Goal: Answer question/provide support: Share knowledge or assist other users

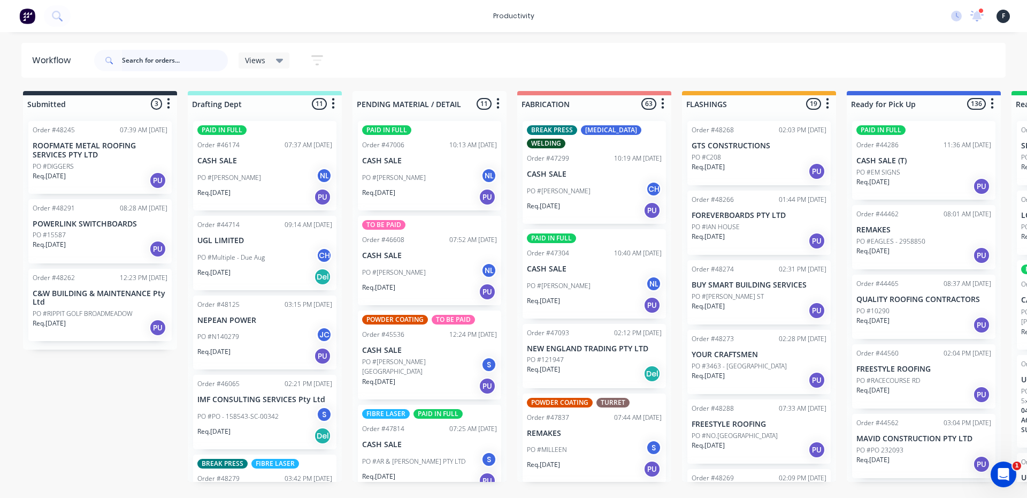
click at [185, 62] on input "text" at bounding box center [175, 60] width 106 height 21
type input "48"
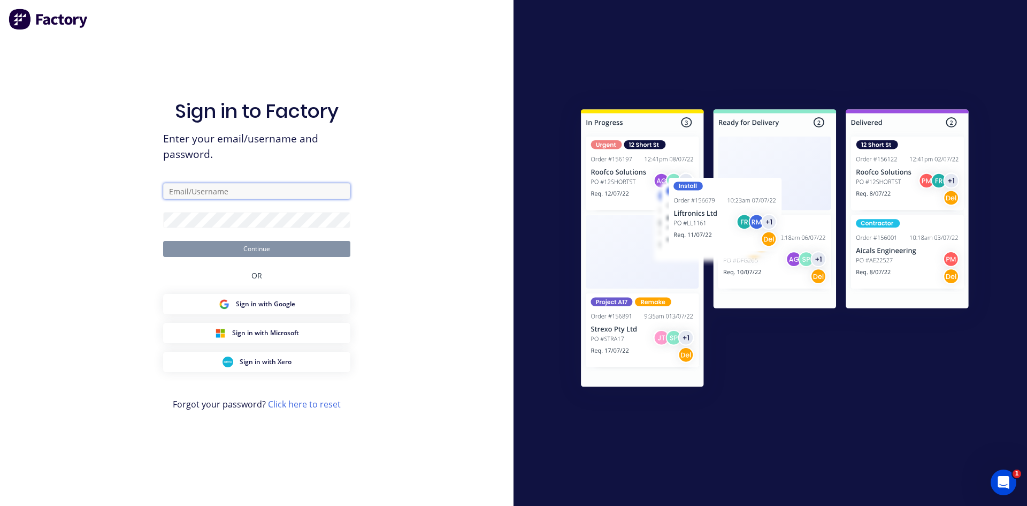
type input "[EMAIL_ADDRESS][DOMAIN_NAME]"
click at [315, 243] on button "Continue" at bounding box center [256, 249] width 187 height 16
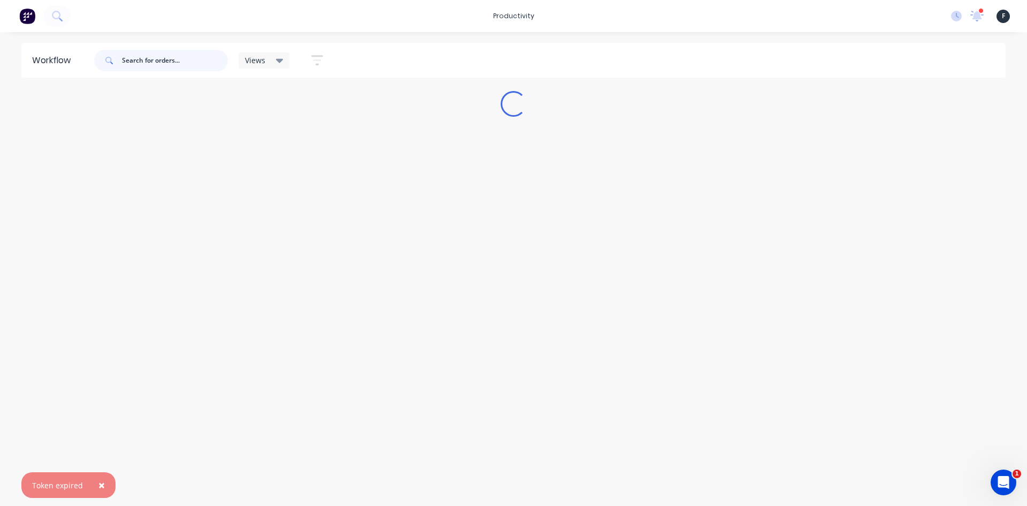
click at [150, 66] on input "text" at bounding box center [175, 60] width 106 height 21
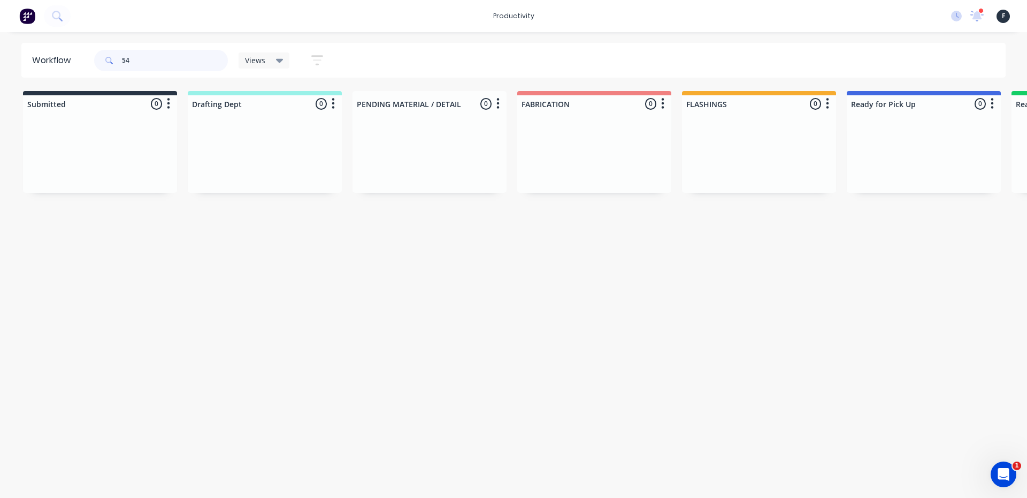
type input "5"
drag, startPoint x: 798, startPoint y: 149, endPoint x: 886, endPoint y: 137, distance: 89.1
click at [886, 137] on div "Submitted 0 Sort By Created date Required date Order number Customer name Most …" at bounding box center [880, 142] width 1784 height 103
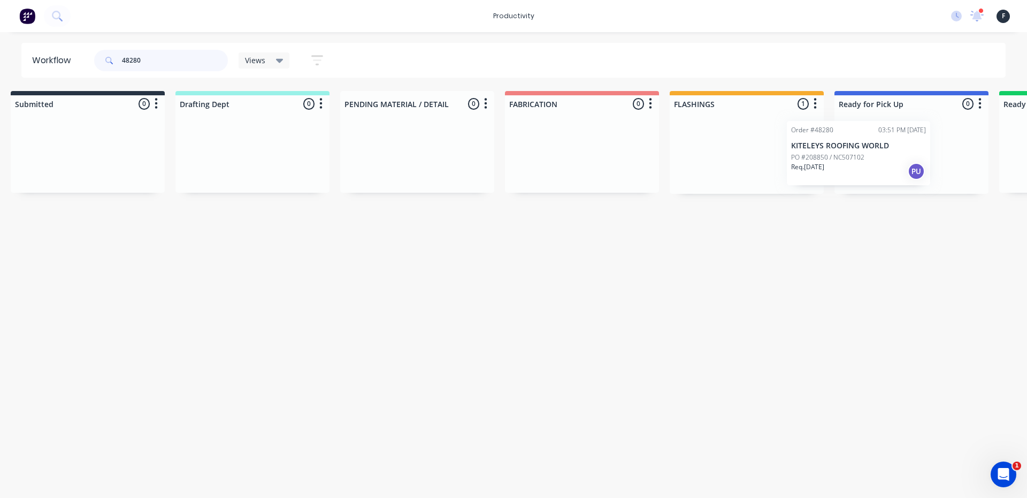
drag, startPoint x: 766, startPoint y: 154, endPoint x: 892, endPoint y: 152, distance: 126.3
click at [892, 152] on div "Submitted 0 Sort By Created date Required date Order number Customer name Most …" at bounding box center [872, 142] width 1784 height 103
type input "48280"
click at [903, 151] on div "Order #48280 03:51 PM [DATE] KITELEYS ROOFING WORLD PO #208850 / NC507102 Req. …" at bounding box center [908, 153] width 143 height 64
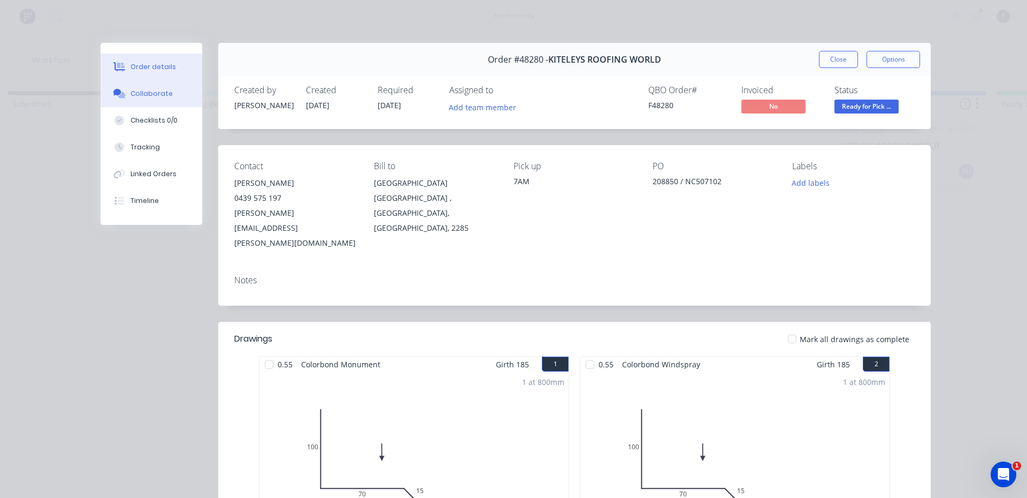
click at [163, 96] on div "Collaborate" at bounding box center [152, 94] width 42 height 10
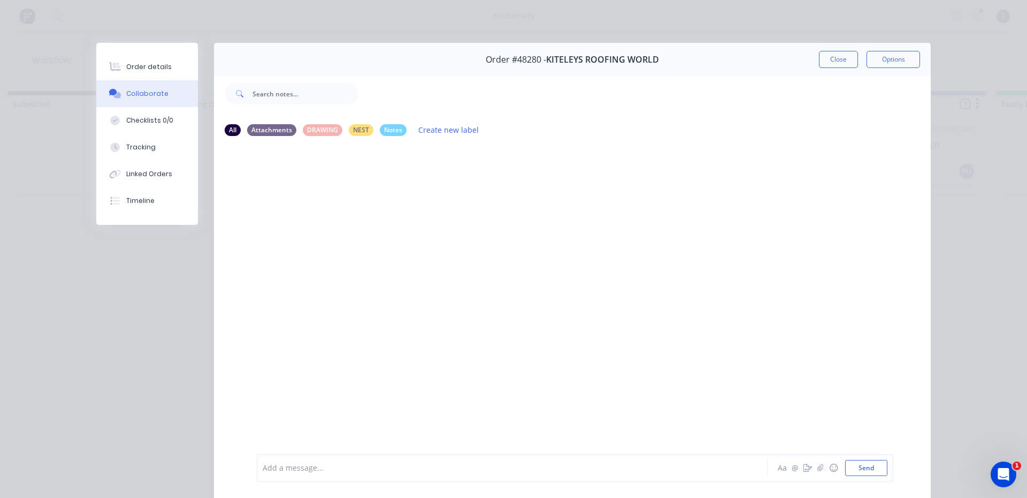
click at [624, 469] on div at bounding box center [497, 467] width 468 height 11
click at [834, 51] on button "Close" at bounding box center [838, 59] width 39 height 17
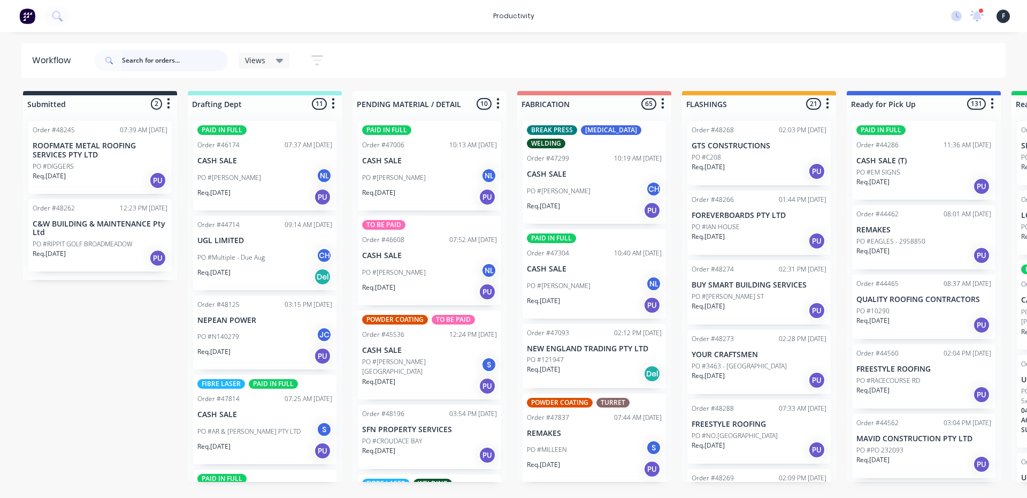
click at [177, 64] on input "text" at bounding box center [175, 60] width 106 height 21
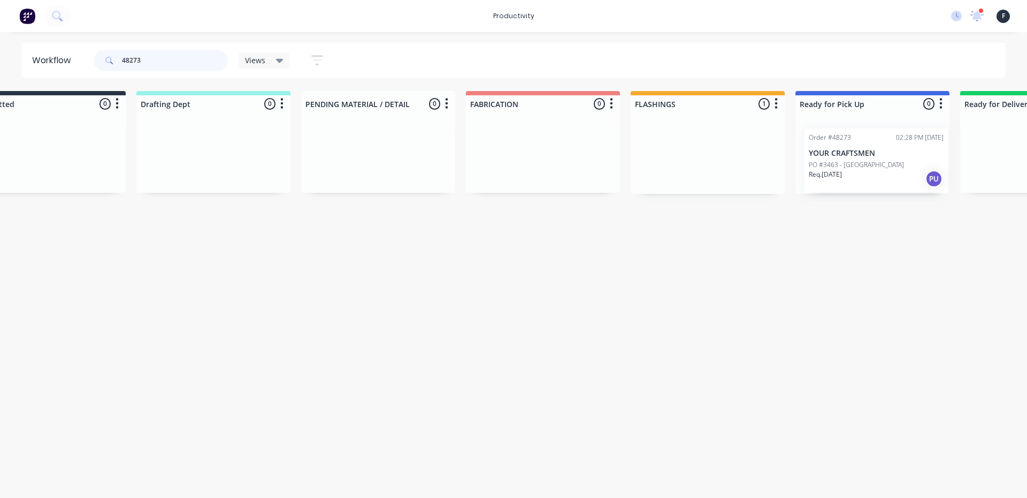
drag, startPoint x: 753, startPoint y: 162, endPoint x: 881, endPoint y: 169, distance: 128.6
click at [881, 169] on div "Submitted 0 Sort By Created date Required date Order number Customer name Most …" at bounding box center [833, 142] width 1784 height 103
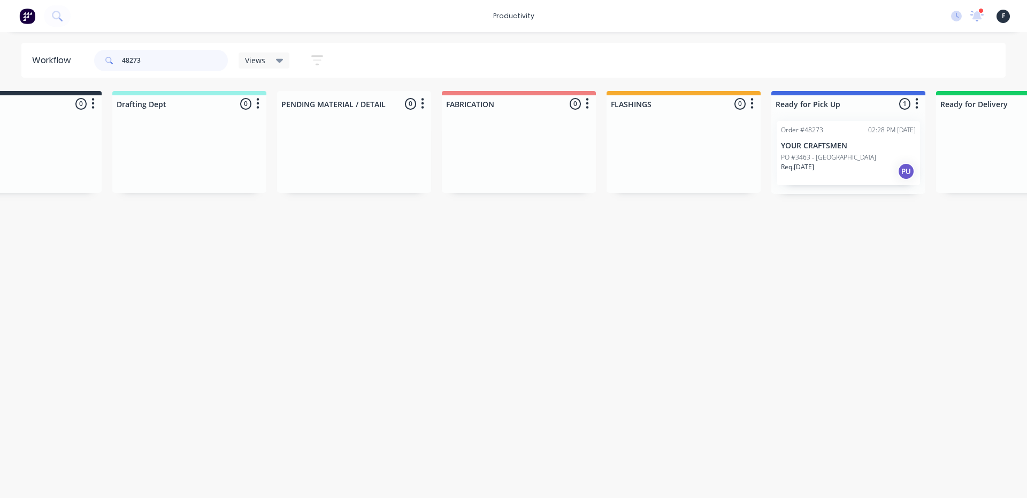
type input "48273"
click at [874, 169] on div "Req. 02/10/25 PU" at bounding box center [848, 171] width 135 height 18
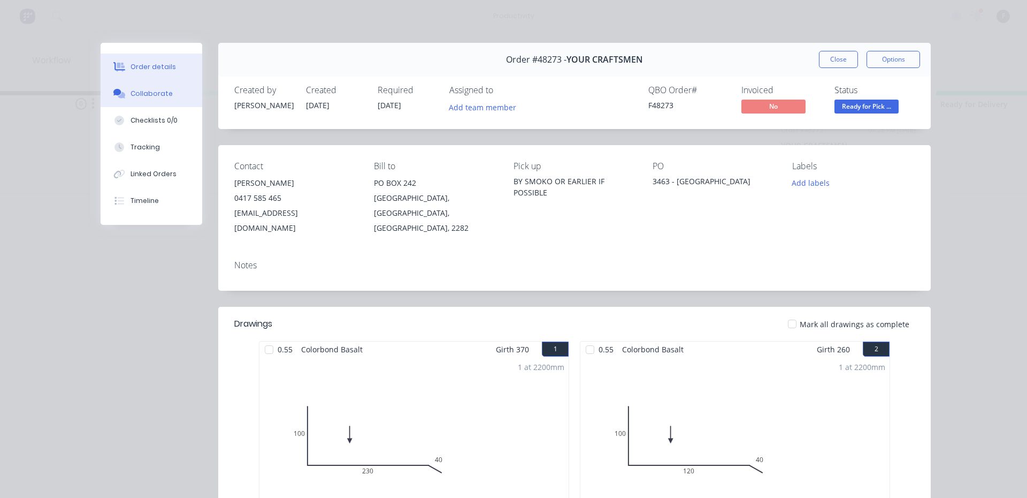
click at [169, 103] on button "Collaborate" at bounding box center [152, 93] width 102 height 27
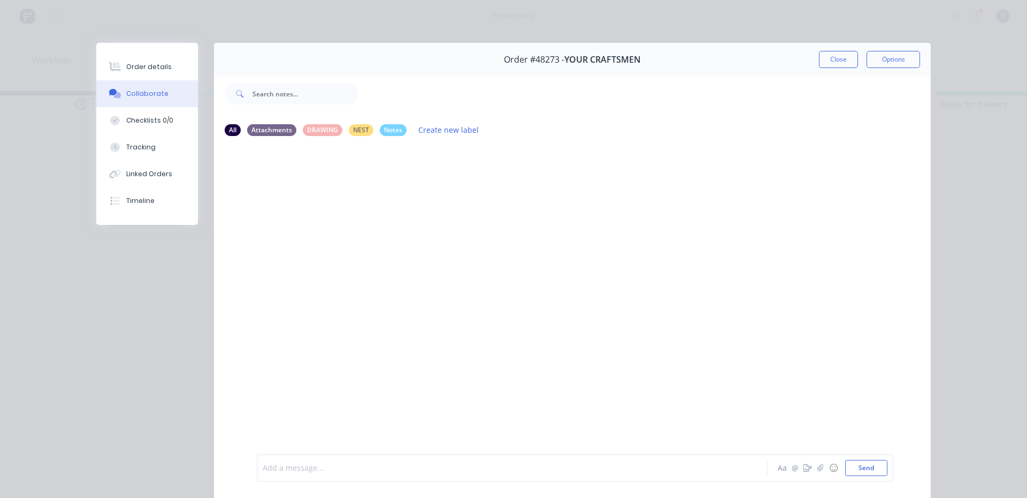
click at [491, 465] on div at bounding box center [497, 467] width 468 height 11
click at [848, 54] on button "Close" at bounding box center [838, 59] width 39 height 17
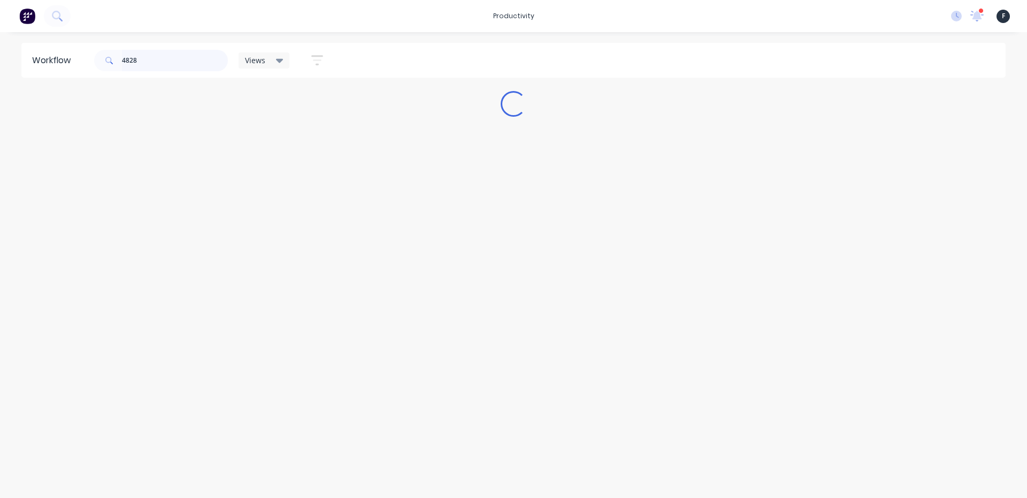
scroll to position [0, 0]
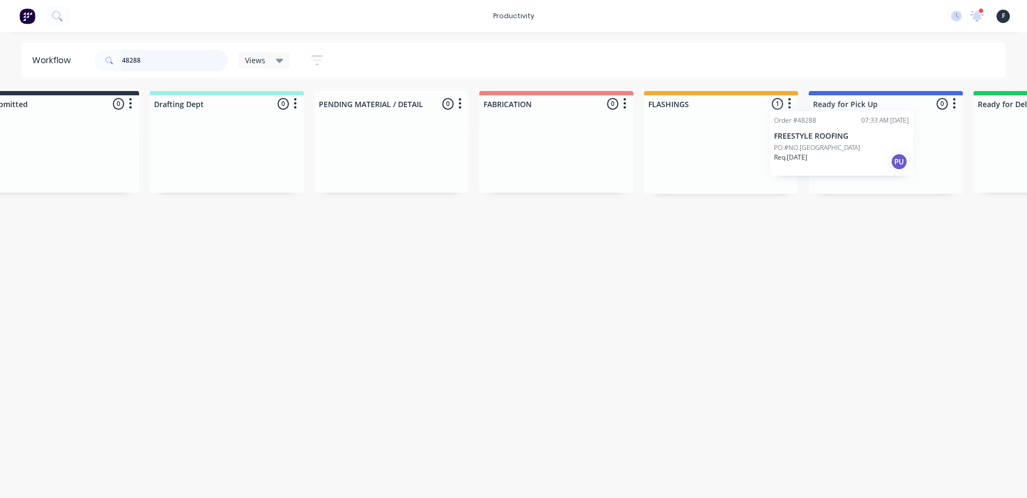
drag, startPoint x: 743, startPoint y: 165, endPoint x: 849, endPoint y: 151, distance: 107.4
click at [849, 151] on div "Submitted 0 Sort By Created date Required date Order number Customer name Most …" at bounding box center [846, 142] width 1784 height 103
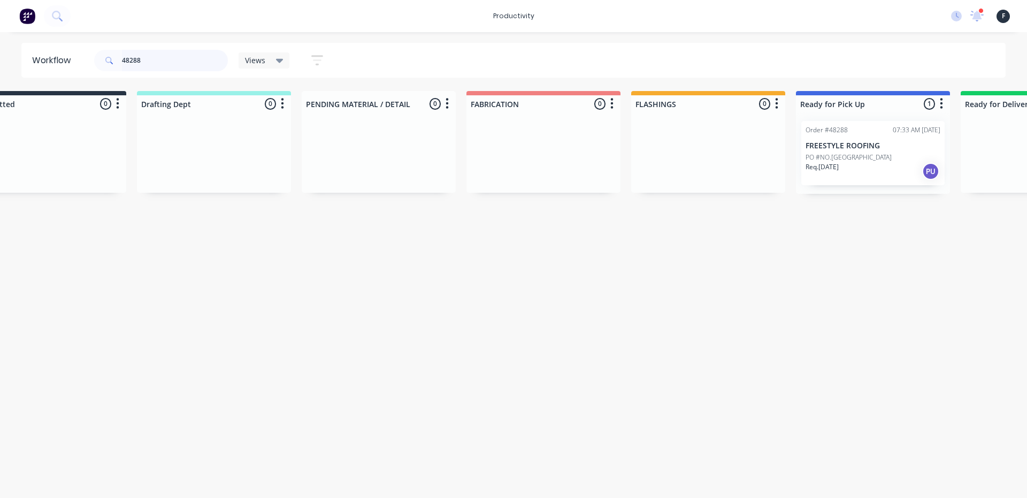
type input "48288"
click at [849, 151] on div "Order #48288 07:33 AM 02/10/25 FREESTYLE ROOFING PO #NO.1 NATIONAL PARK ST Req.…" at bounding box center [872, 153] width 143 height 64
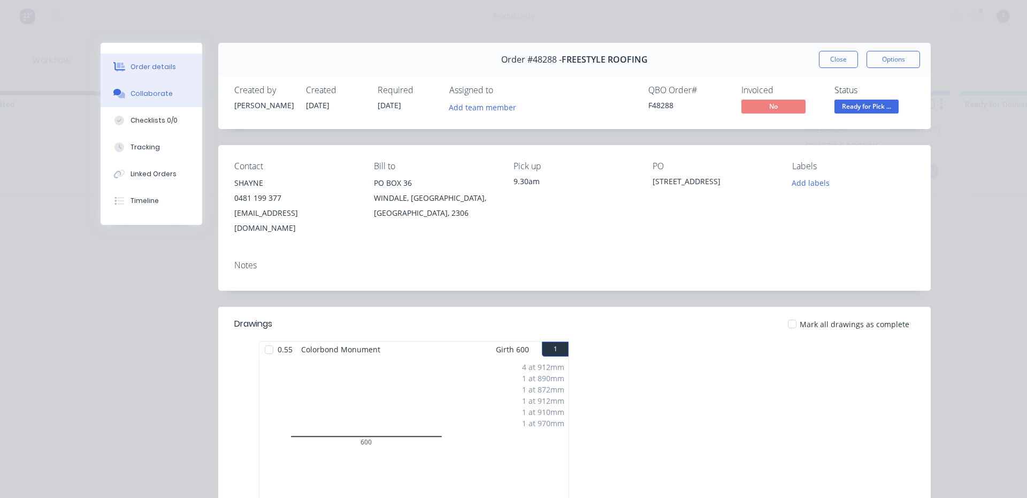
click at [144, 101] on button "Collaborate" at bounding box center [152, 93] width 102 height 27
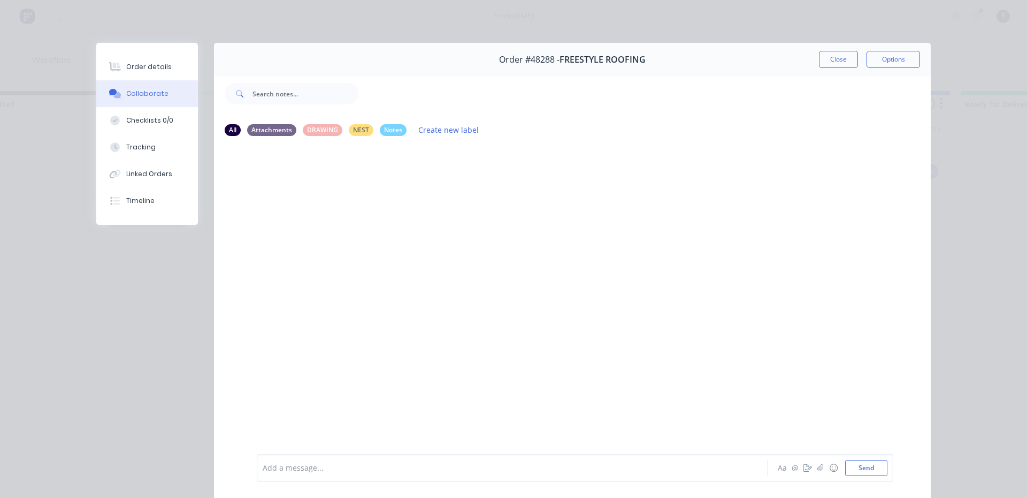
click at [388, 470] on div at bounding box center [497, 467] width 468 height 11
